Goal: Transaction & Acquisition: Purchase product/service

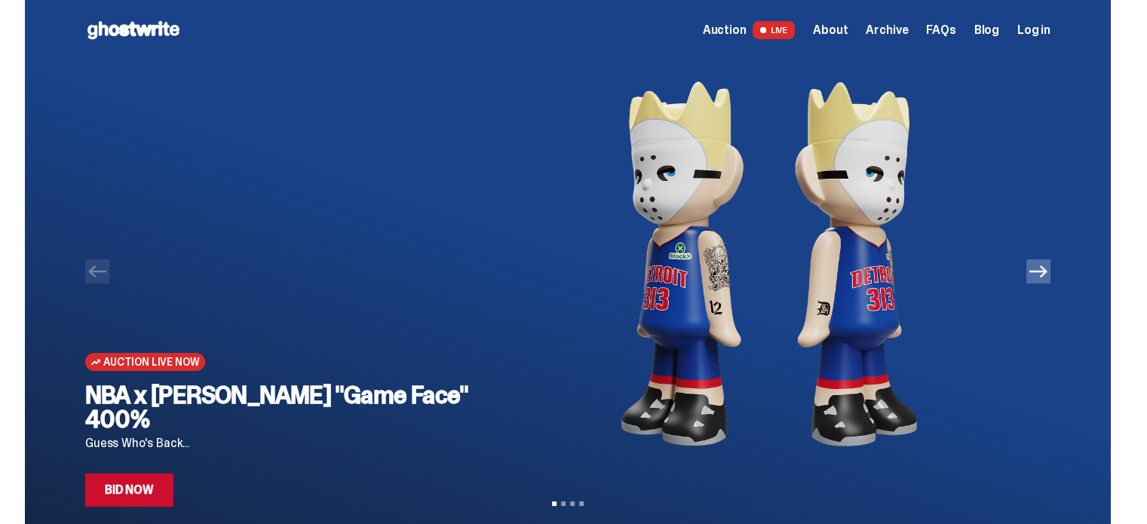
click at [842, 284] on img at bounding box center [768, 263] width 515 height 407
click at [143, 491] on link "Bid Now" at bounding box center [129, 490] width 88 height 33
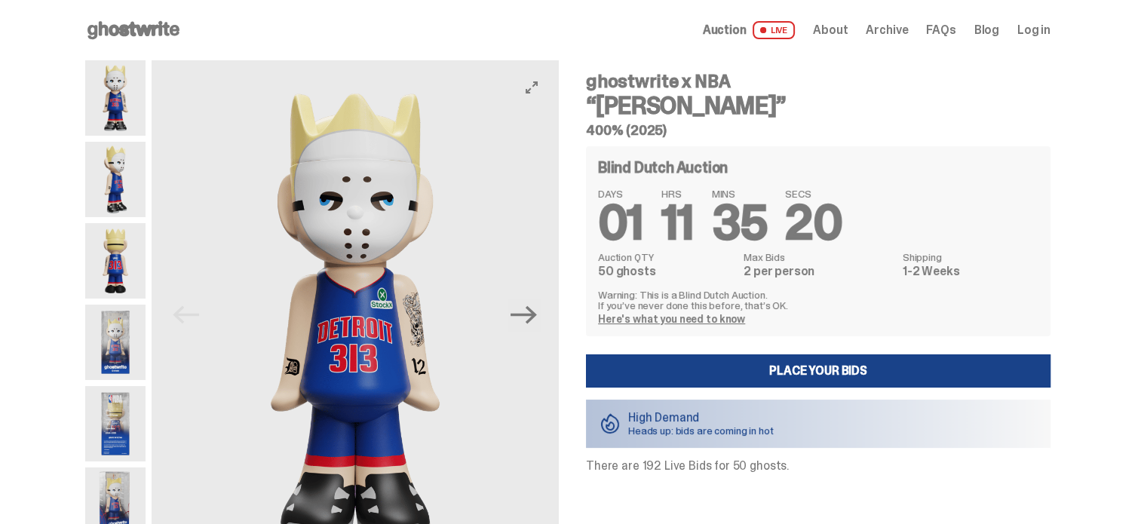
scroll to position [75, 0]
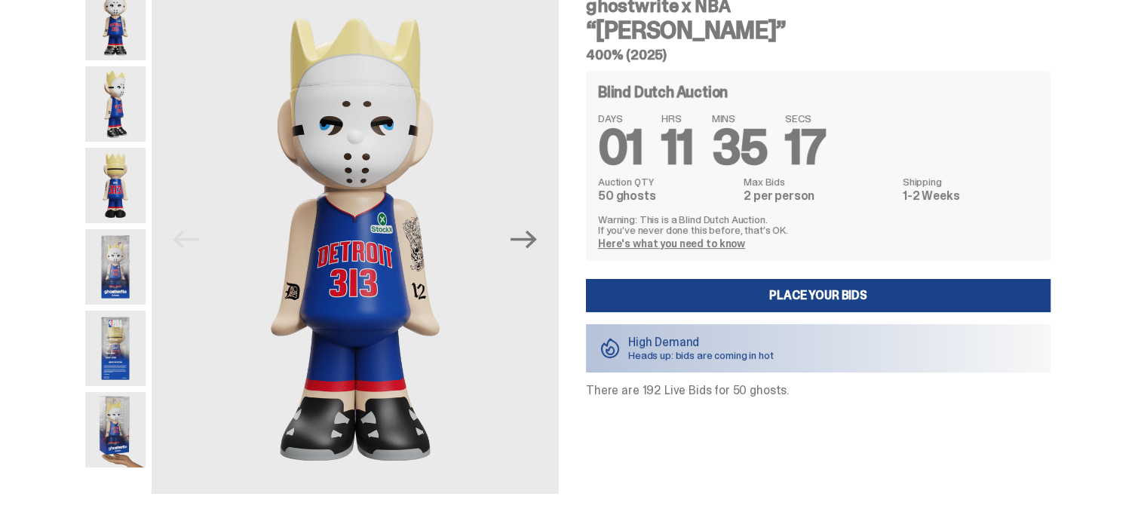
click at [109, 285] on img at bounding box center [115, 266] width 60 height 75
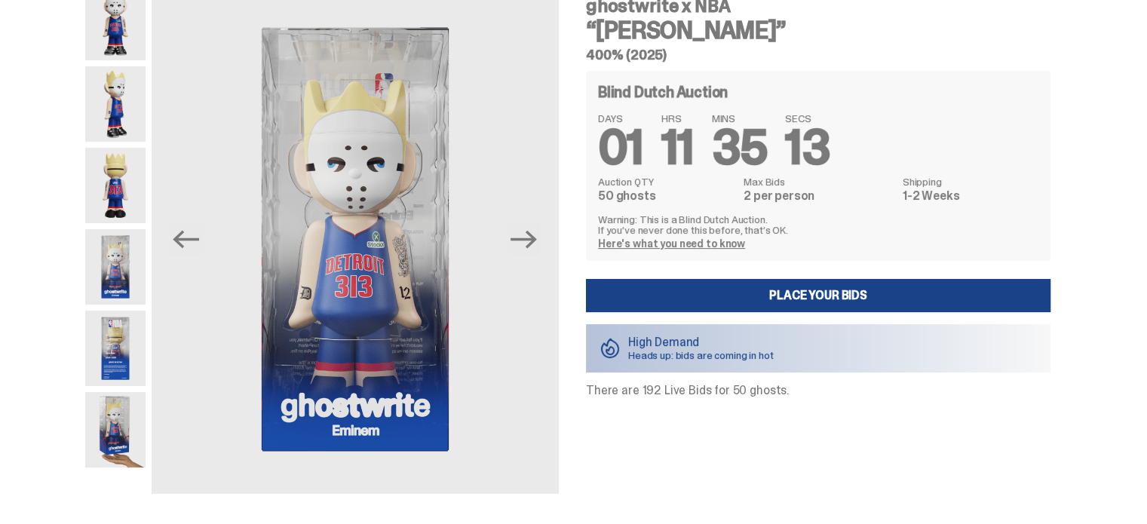
click at [116, 348] on img at bounding box center [115, 348] width 60 height 75
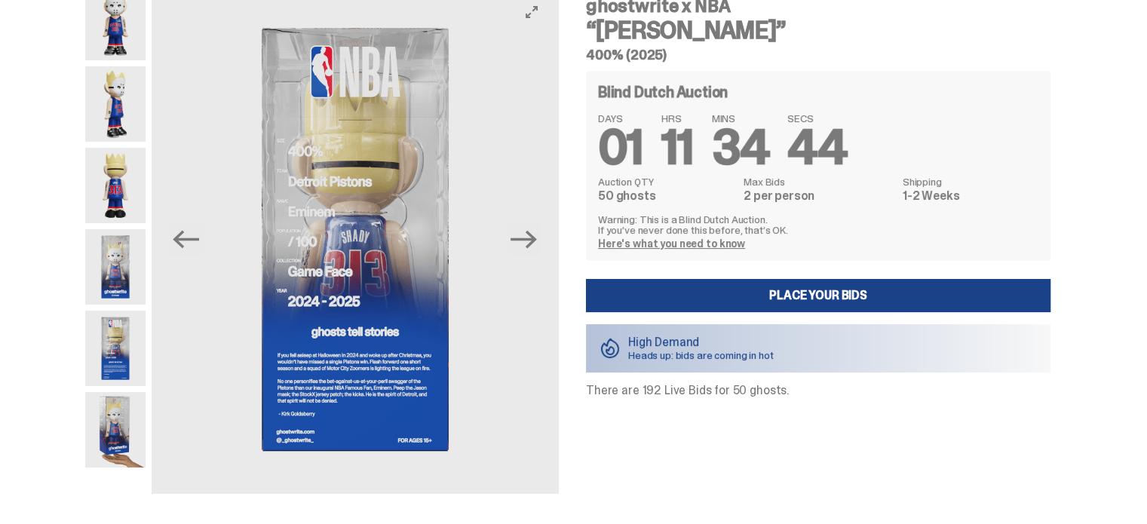
click at [548, 243] on img at bounding box center [355, 239] width 407 height 509
click at [537, 246] on icon "Next" at bounding box center [524, 239] width 26 height 26
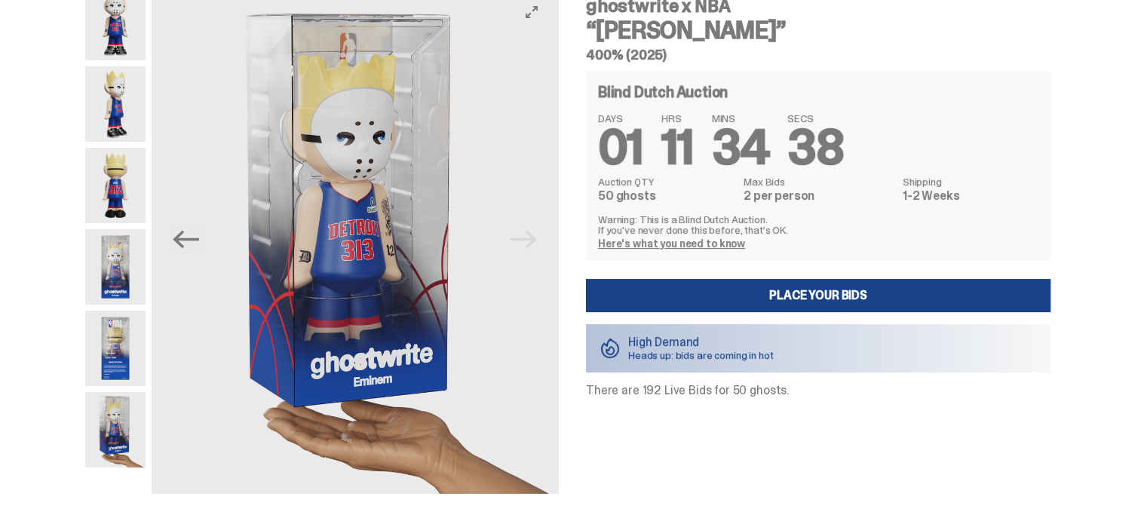
click at [537, 246] on img at bounding box center [355, 239] width 407 height 509
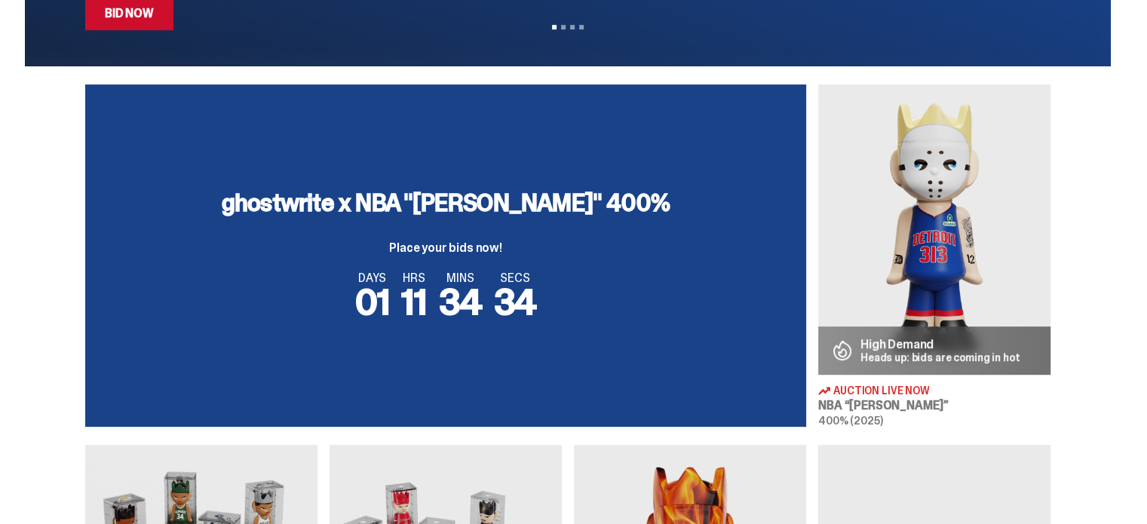
scroll to position [528, 0]
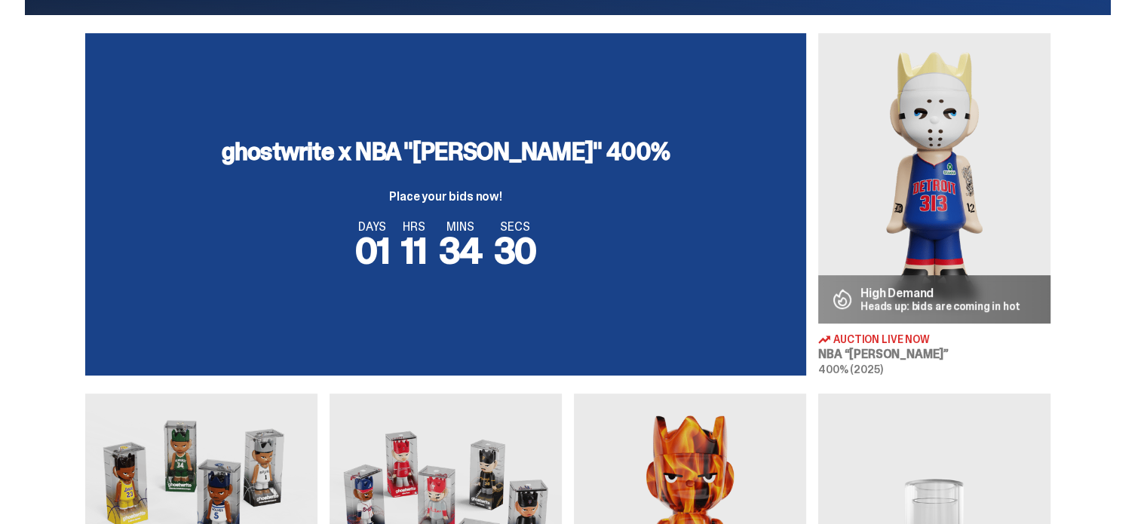
click at [477, 194] on p "Place your bids now!" at bounding box center [446, 197] width 448 height 12
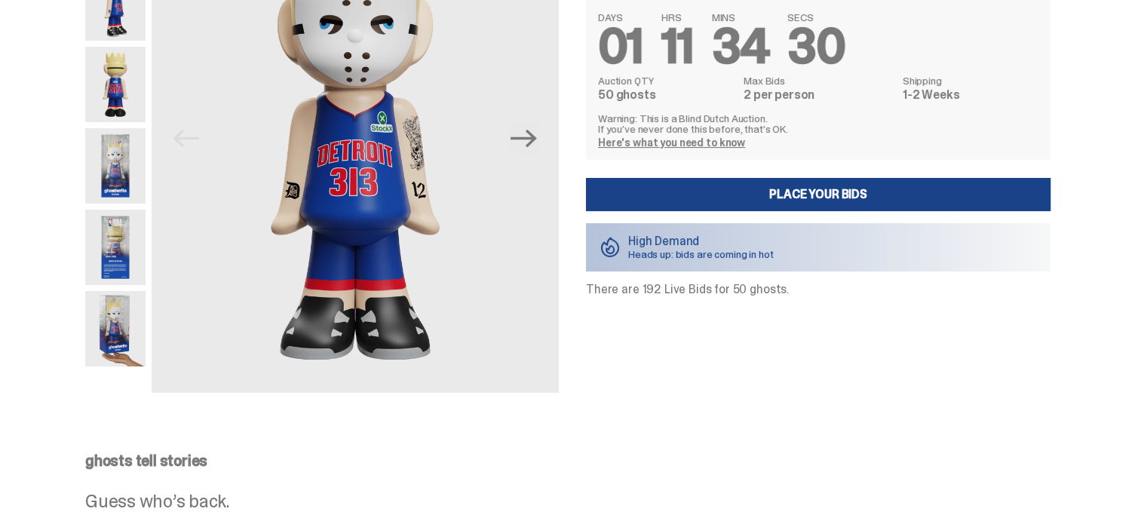
scroll to position [226, 0]
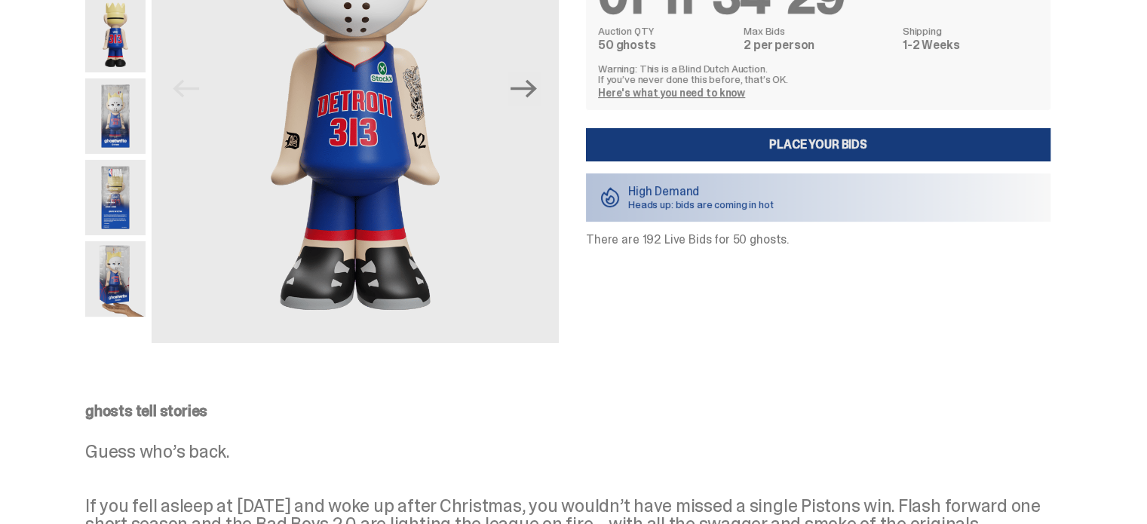
click at [814, 154] on link "Place your Bids" at bounding box center [818, 144] width 465 height 33
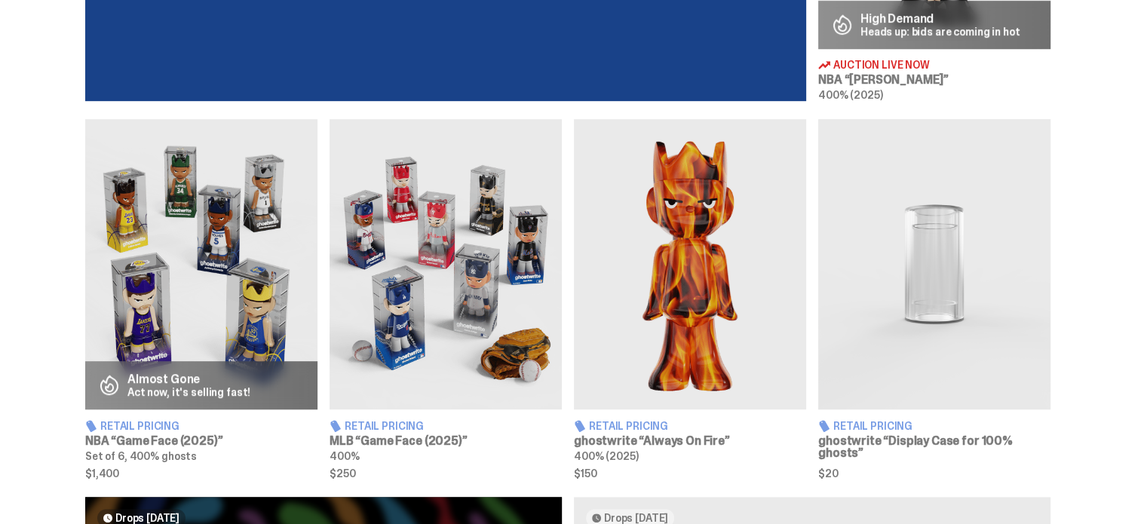
scroll to position [830, 0]
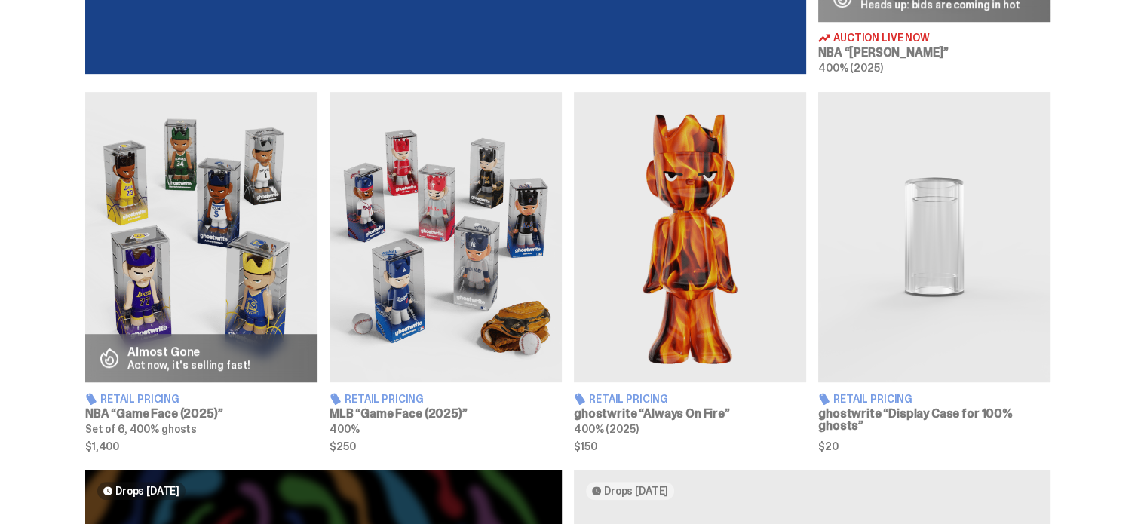
click at [396, 198] on img at bounding box center [446, 237] width 232 height 290
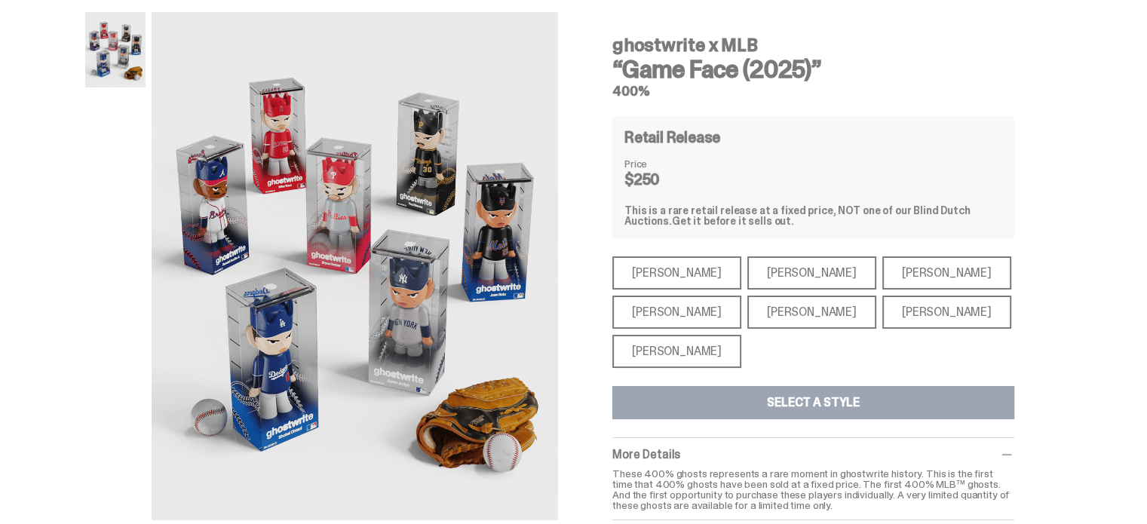
scroll to position [75, 0]
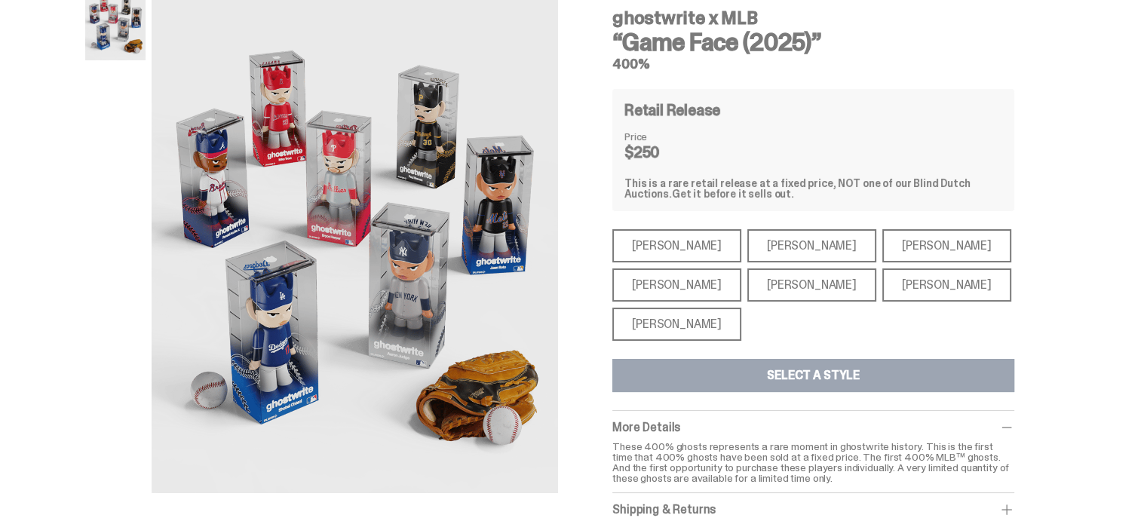
click at [749, 232] on div "Paul Skenes" at bounding box center [811, 245] width 129 height 33
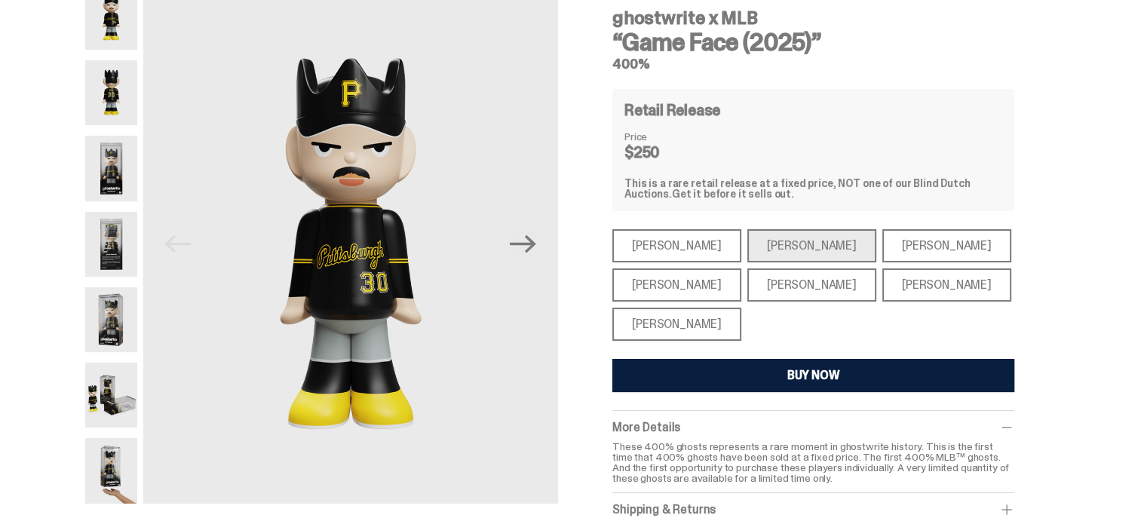
click at [766, 259] on div "Paul Skenes" at bounding box center [811, 245] width 129 height 33
click at [763, 271] on div "Bryce Harper" at bounding box center [811, 285] width 129 height 33
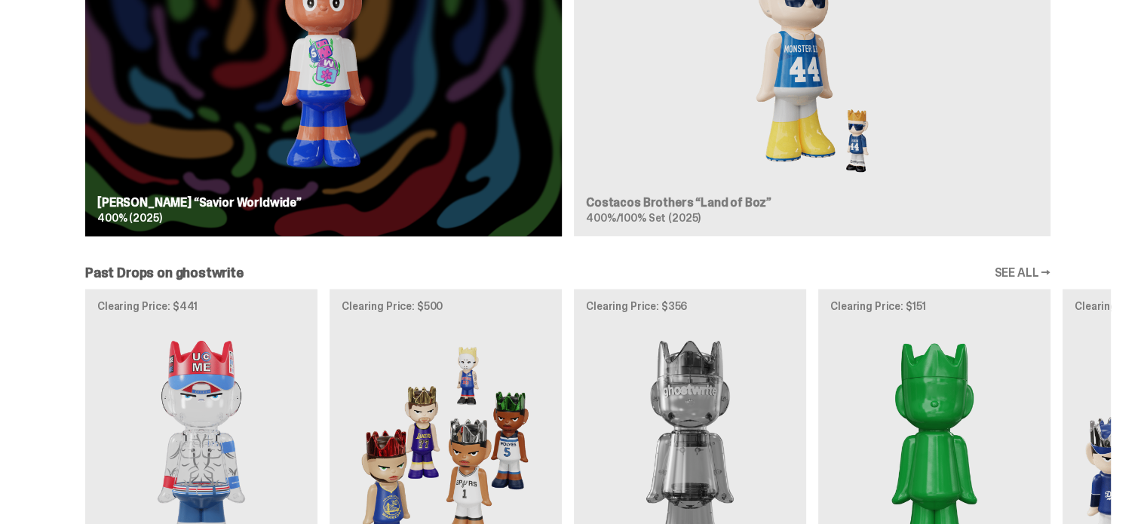
scroll to position [1735, 0]
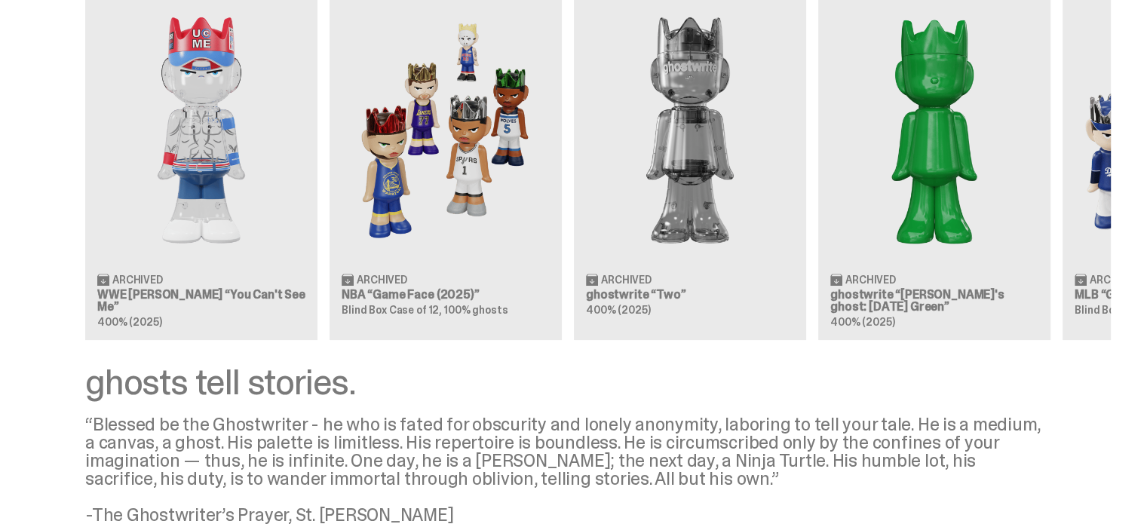
click at [185, 119] on div "Clearing Price: $441 Archived WWE John Cena “You Can't See Me” 400% (2025) Clea…" at bounding box center [568, 152] width 1086 height 374
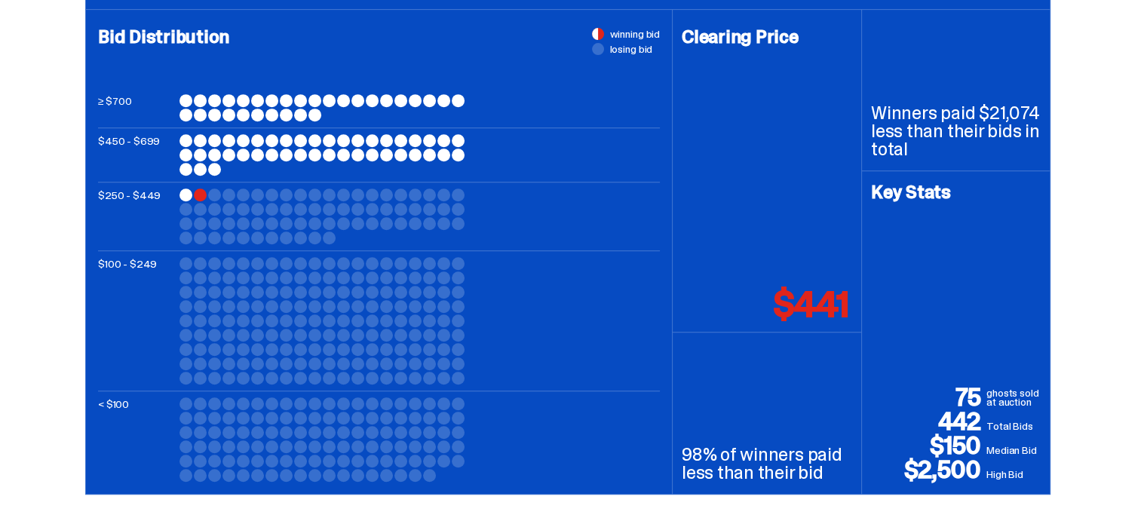
scroll to position [679, 0]
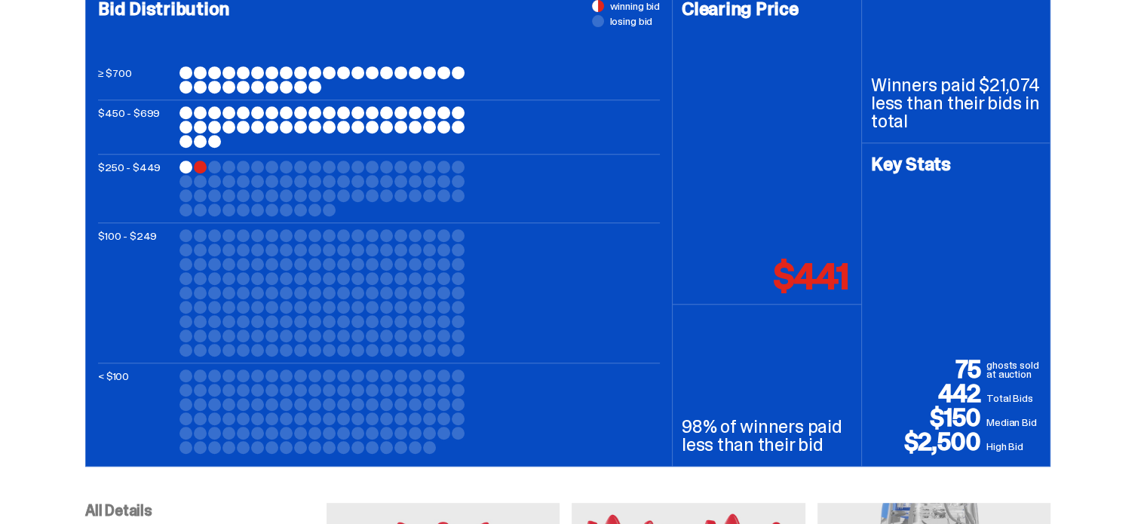
click at [221, 167] on div at bounding box center [214, 167] width 13 height 13
click at [198, 167] on div at bounding box center [323, 189] width 287 height 56
click at [192, 167] on div at bounding box center [186, 167] width 13 height 13
click at [201, 167] on div at bounding box center [200, 167] width 13 height 13
click at [202, 120] on div at bounding box center [323, 126] width 287 height 41
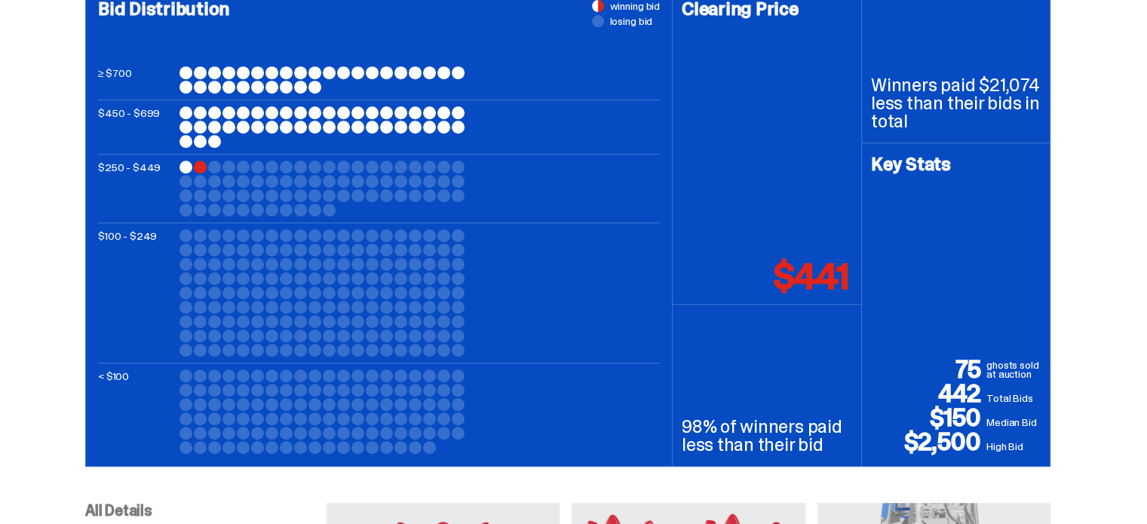
click at [189, 72] on div at bounding box center [186, 72] width 13 height 13
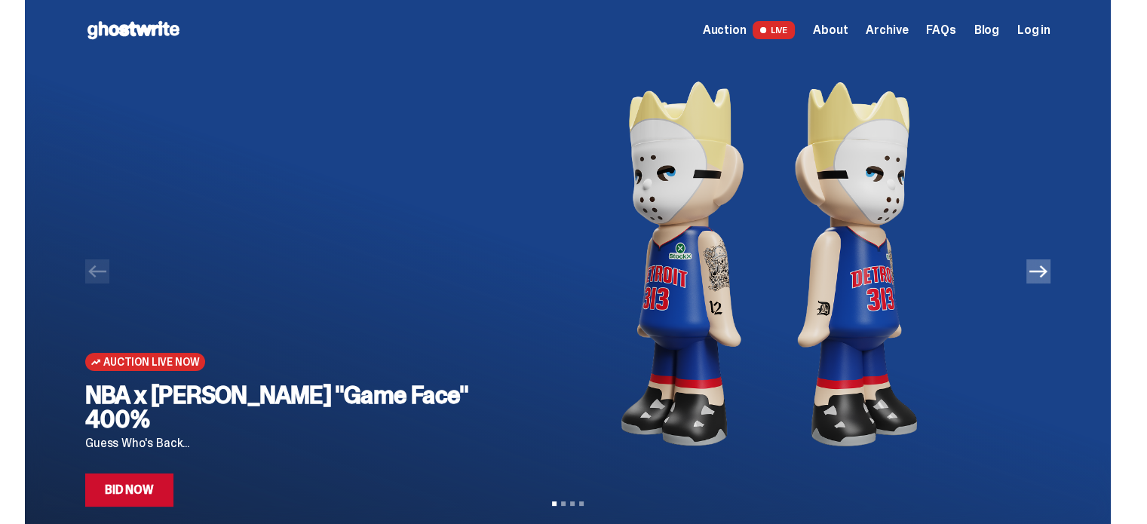
click at [440, 274] on div "Auction Live Now NBA x Eminem "Game Face" 400% Guess Who's Back... Bid Now" at bounding box center [286, 283] width 402 height 447
click at [118, 496] on link "Bid Now" at bounding box center [129, 490] width 88 height 33
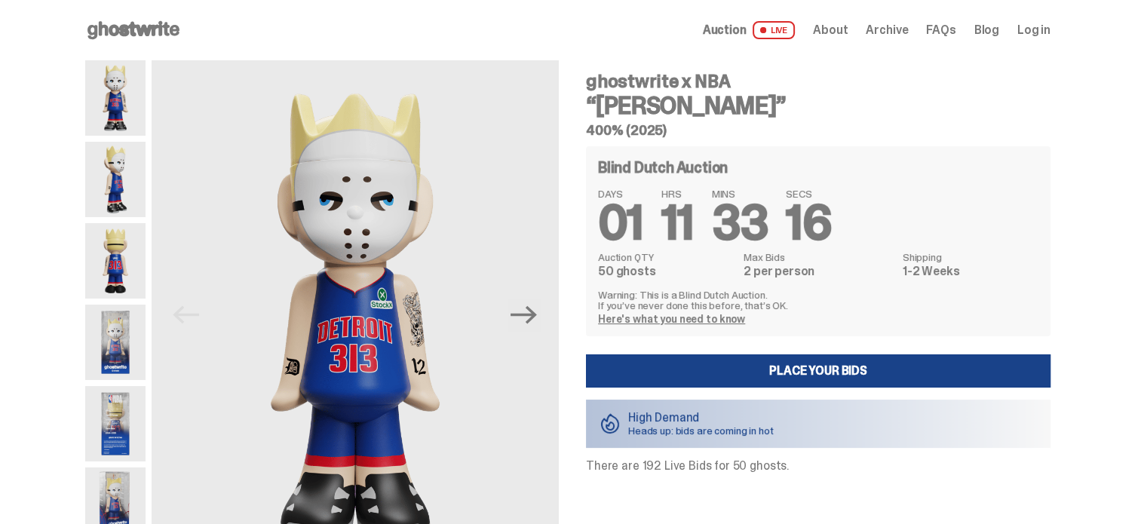
click at [145, 189] on img at bounding box center [115, 179] width 60 height 75
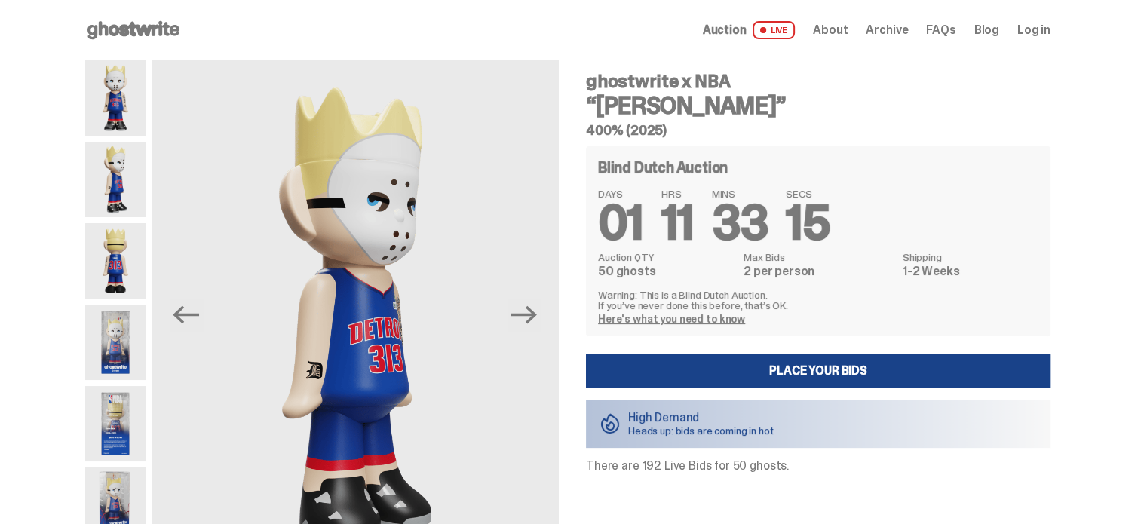
click at [118, 127] on img at bounding box center [115, 97] width 60 height 75
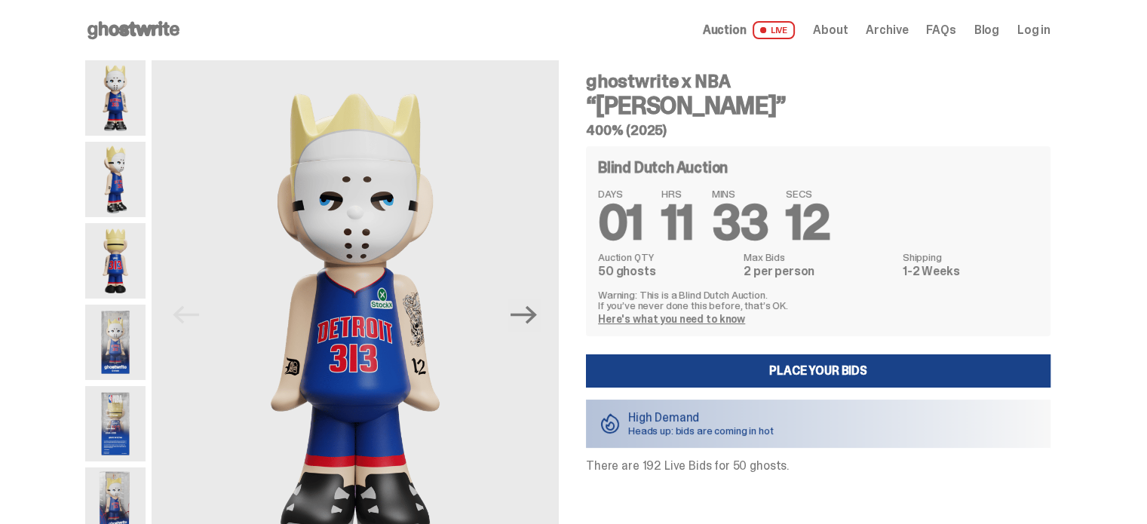
click at [122, 242] on img at bounding box center [115, 260] width 60 height 75
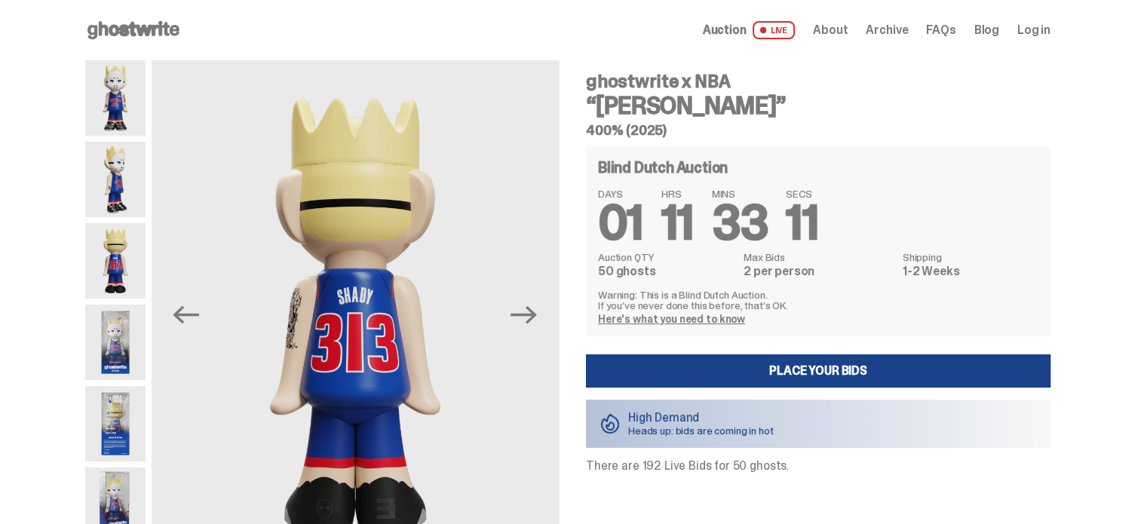
click at [112, 286] on img at bounding box center [115, 260] width 60 height 75
click at [124, 346] on img at bounding box center [115, 342] width 60 height 75
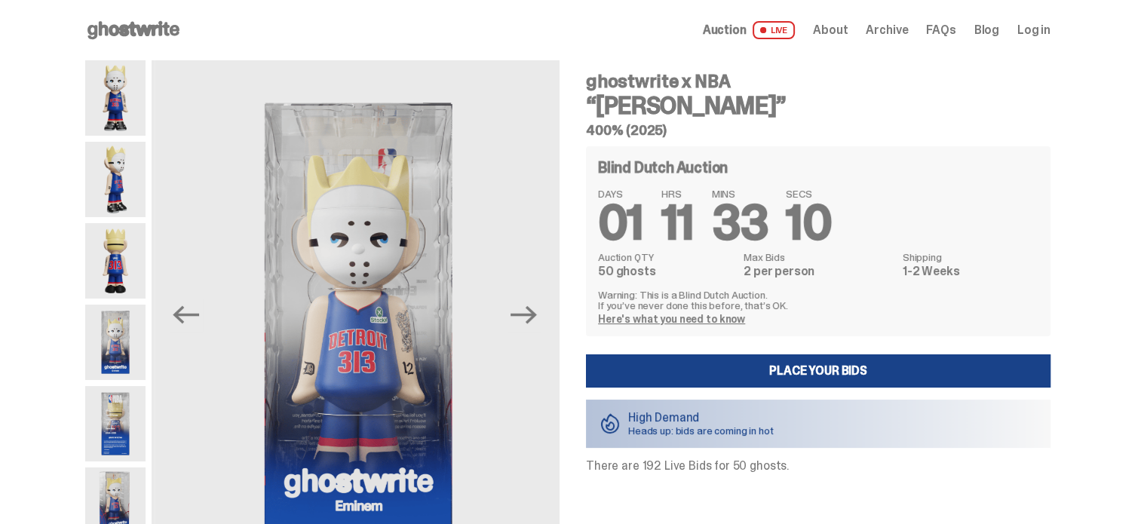
click at [121, 366] on img at bounding box center [115, 342] width 60 height 75
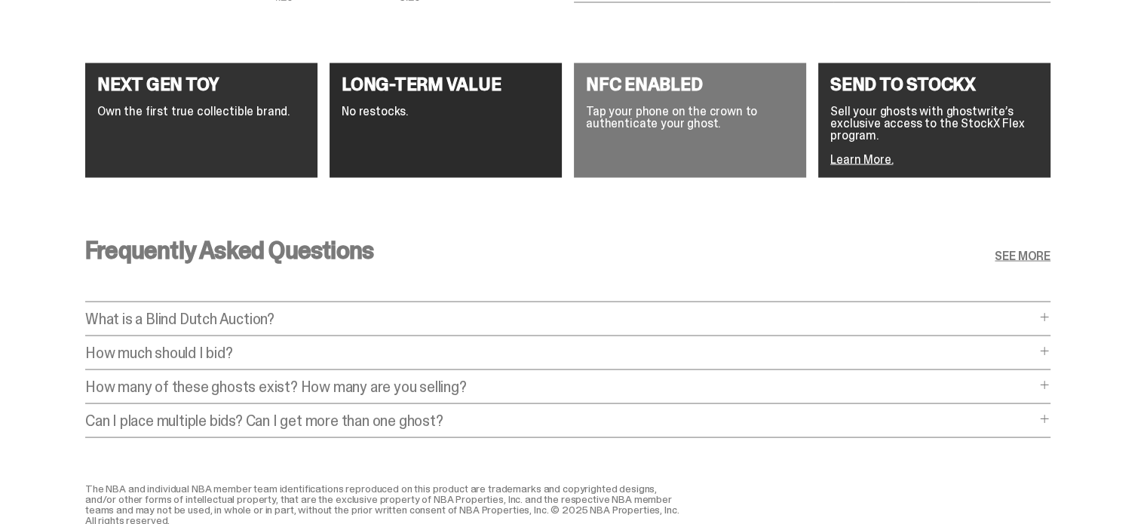
scroll to position [2982, 0]
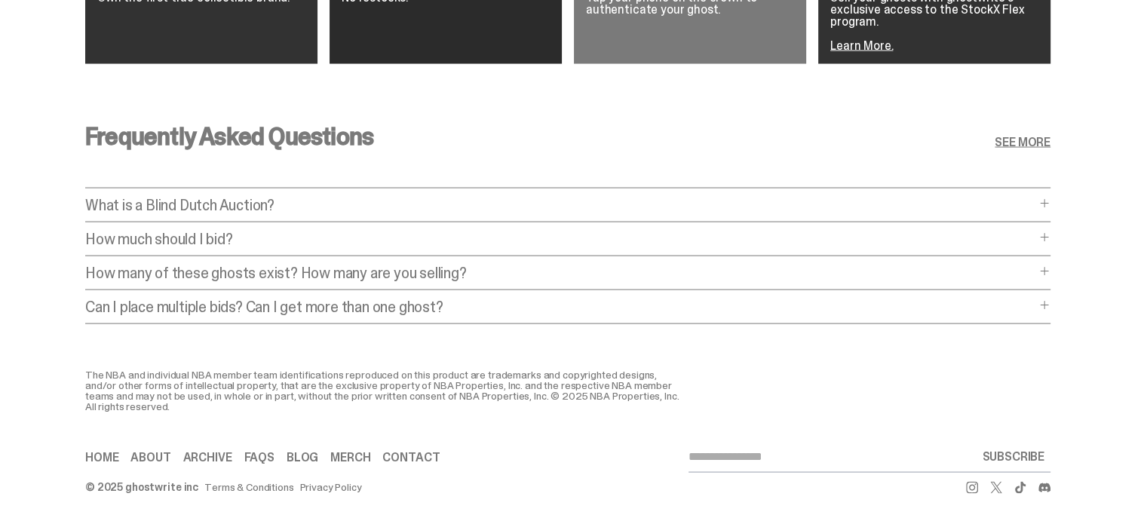
click at [329, 170] on div "Frequently Asked Questions SEE MORE What is a Blind Dutch Auction? What is a Bl…" at bounding box center [567, 228] width 965 height 281
click at [321, 186] on div "Frequently Asked Questions SEE MORE What is a Blind Dutch Auction? What is a Bl…" at bounding box center [567, 228] width 965 height 281
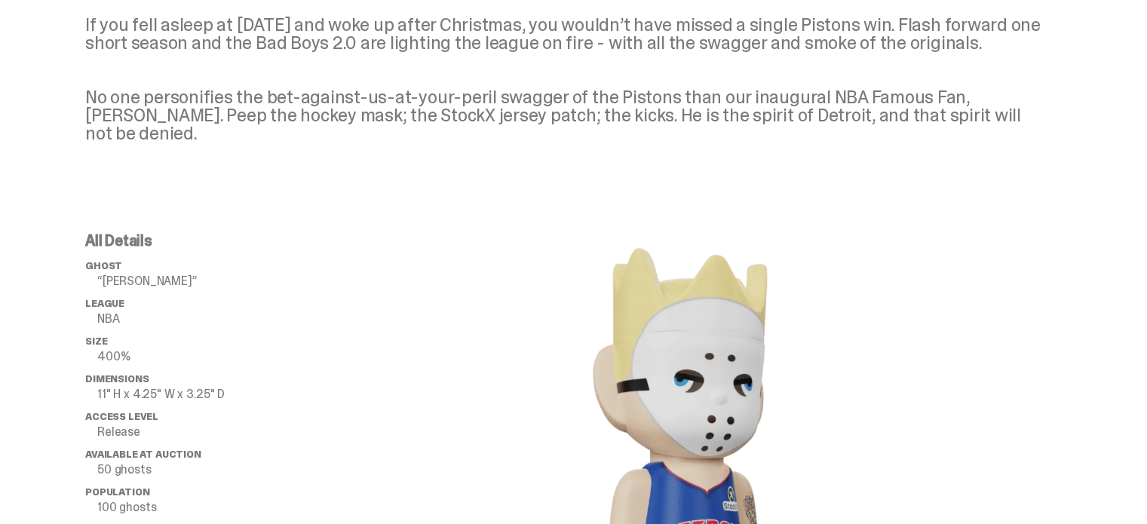
scroll to position [0, 0]
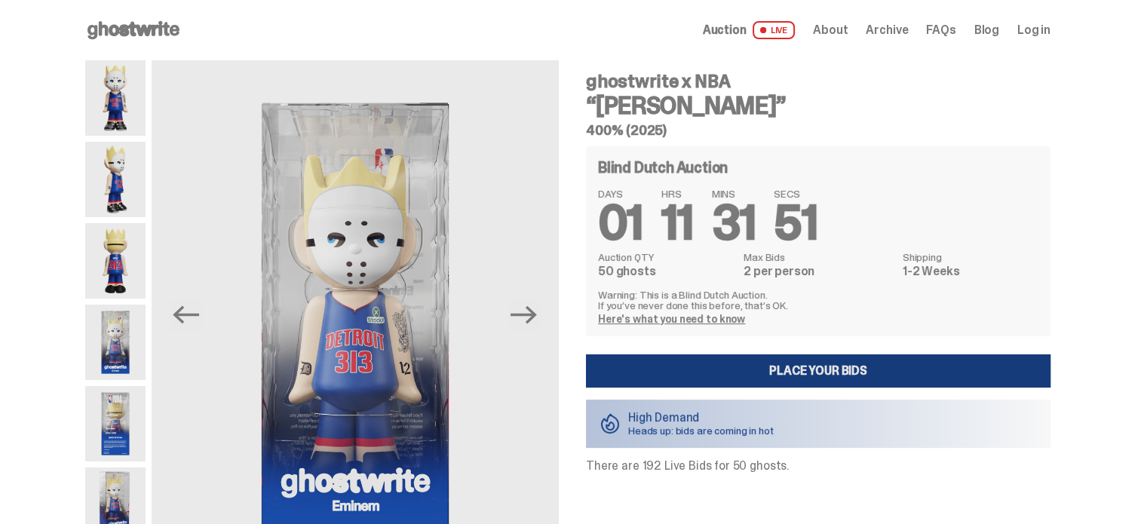
click at [766, 374] on link "Place your Bids" at bounding box center [818, 370] width 465 height 33
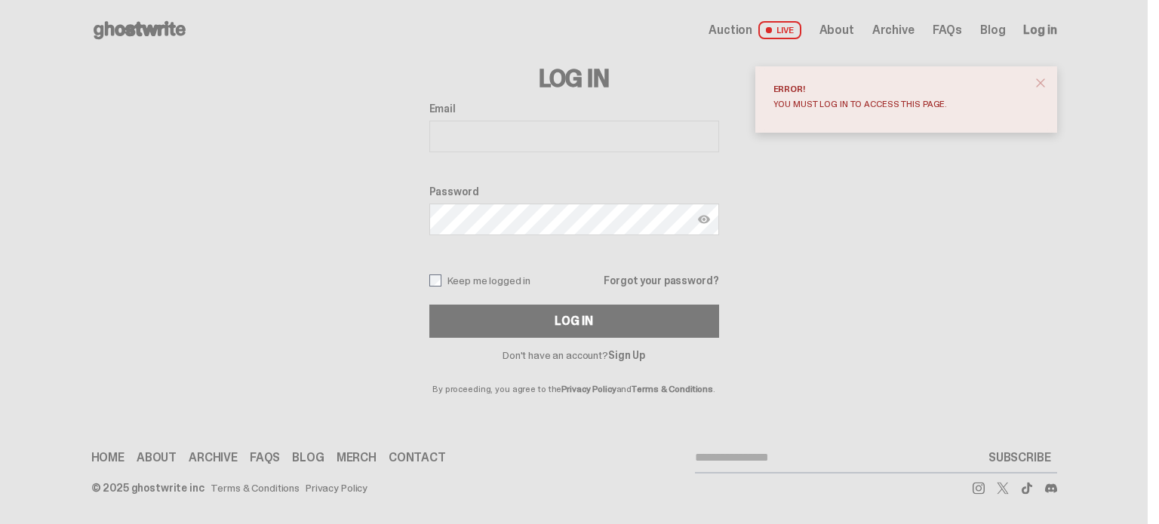
click at [621, 358] on link "Sign Up" at bounding box center [626, 355] width 37 height 14
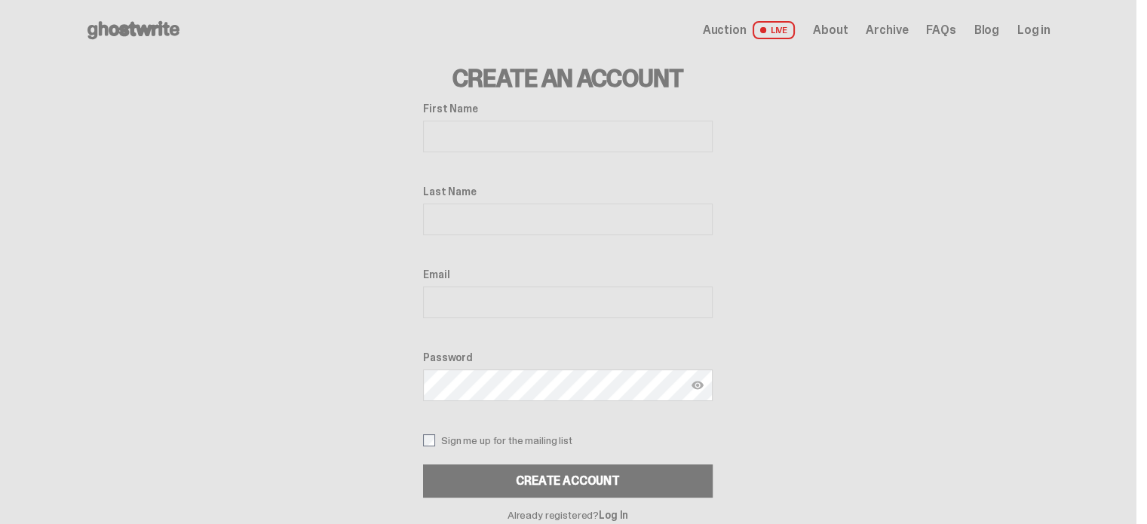
click at [461, 133] on input "First Name" at bounding box center [568, 137] width 290 height 32
type input "******"
click at [619, 216] on input "Last Name" at bounding box center [568, 220] width 290 height 32
type input "******"
click at [529, 296] on input "Email" at bounding box center [568, 303] width 290 height 32
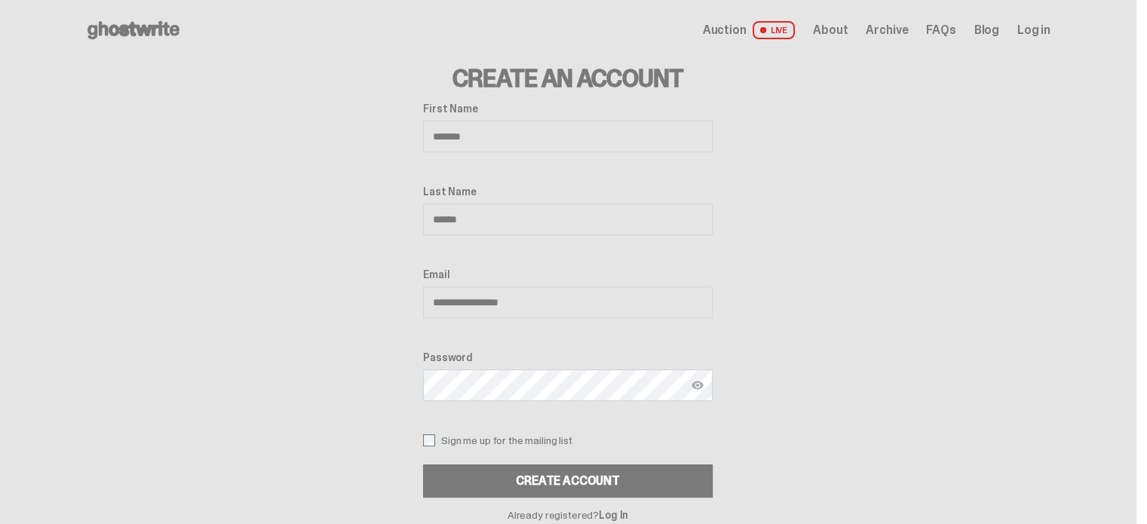
type input "**********"
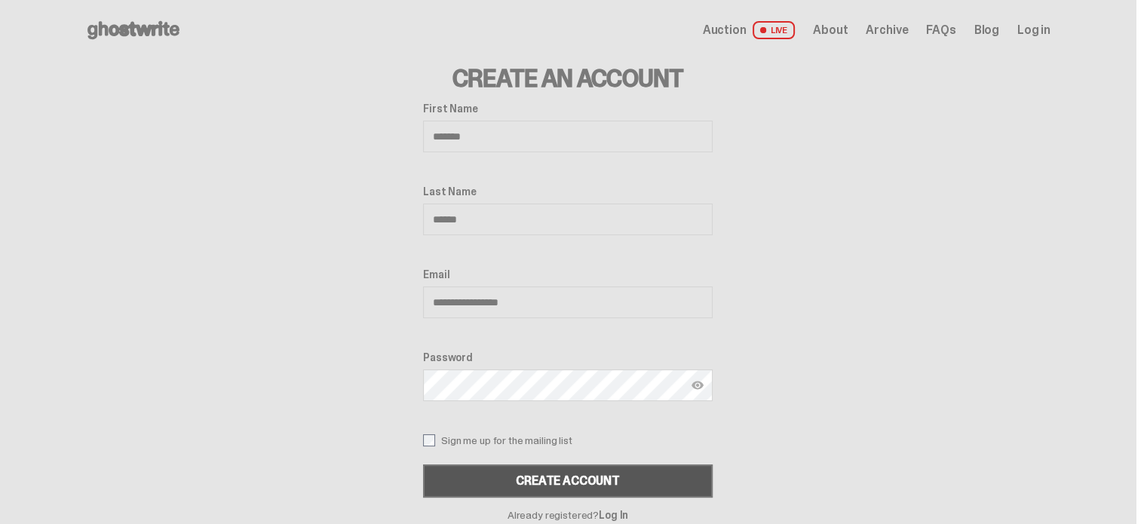
click at [561, 475] on div "Create Account" at bounding box center [568, 481] width 104 height 12
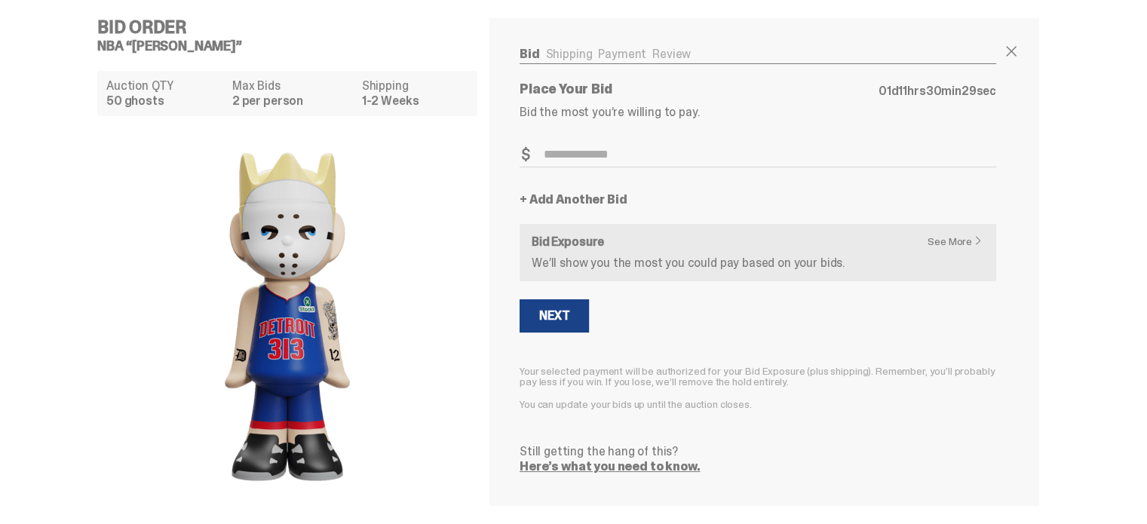
click at [950, 241] on link "See More" at bounding box center [959, 241] width 63 height 11
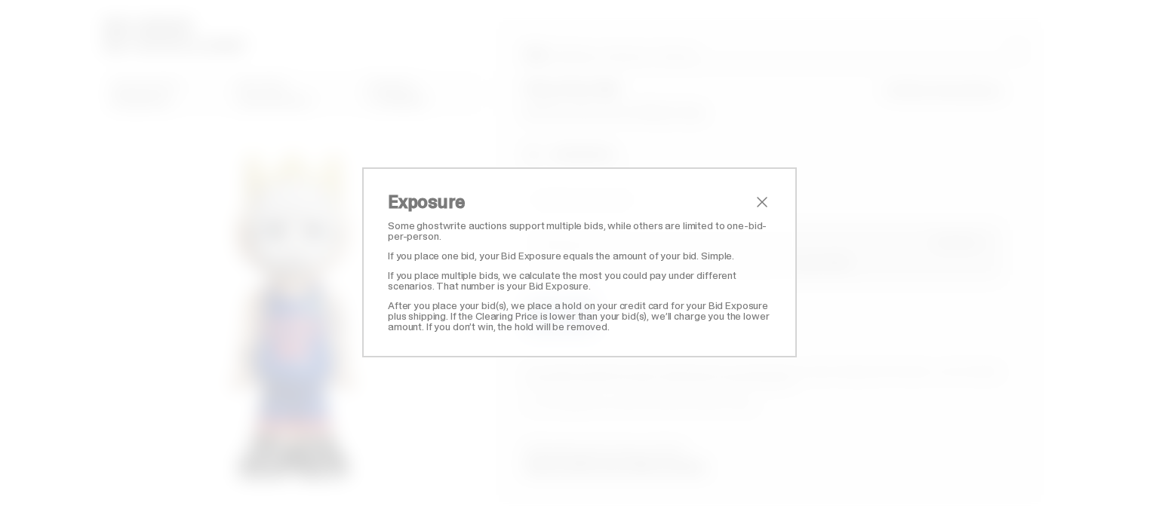
click at [754, 200] on span "close" at bounding box center [762, 202] width 18 height 18
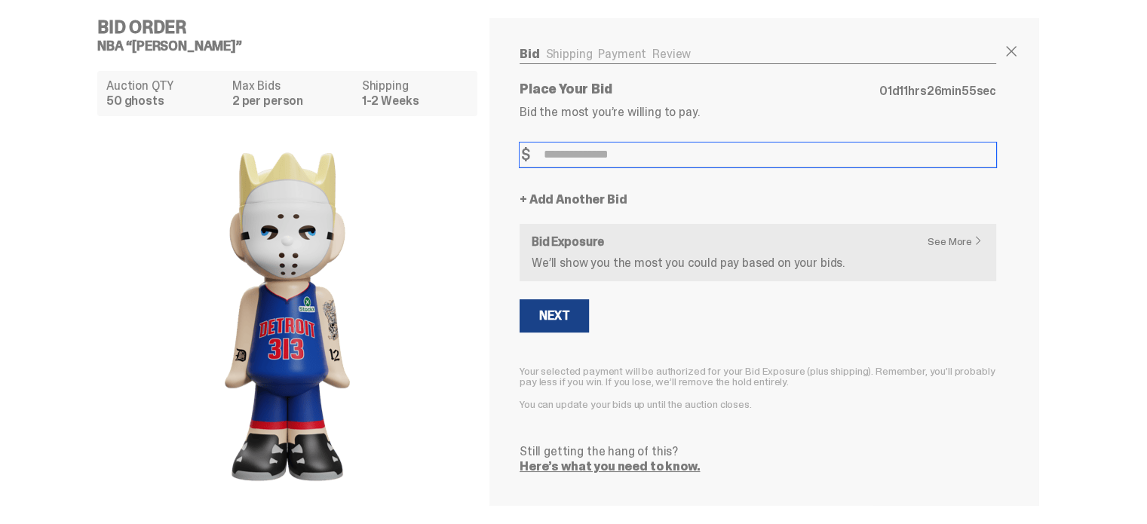
click at [639, 144] on input "Bid Amount" at bounding box center [758, 155] width 477 height 25
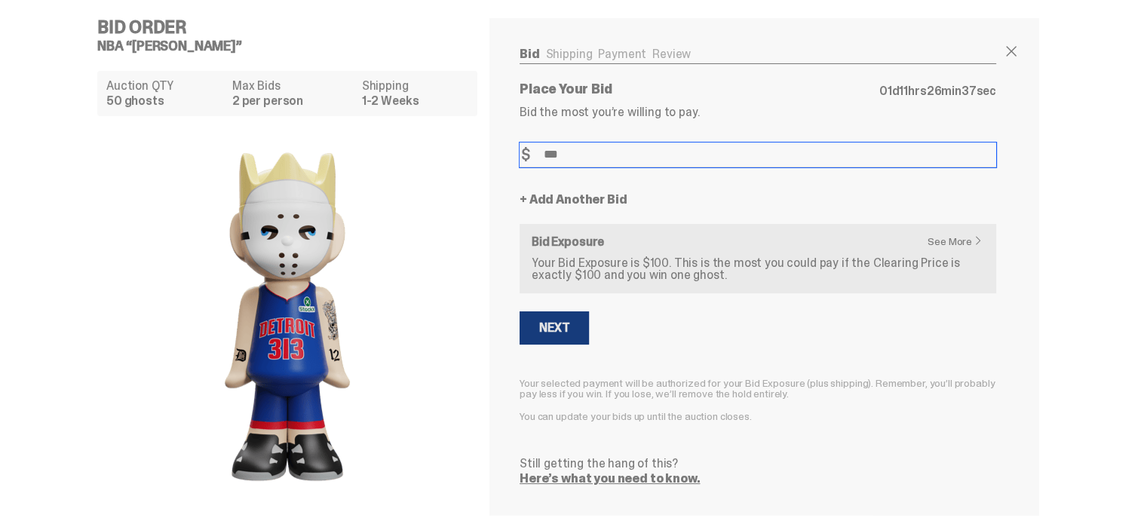
type input "***"
click at [556, 315] on button "Next" at bounding box center [554, 328] width 69 height 33
